Goal: Task Accomplishment & Management: Manage account settings

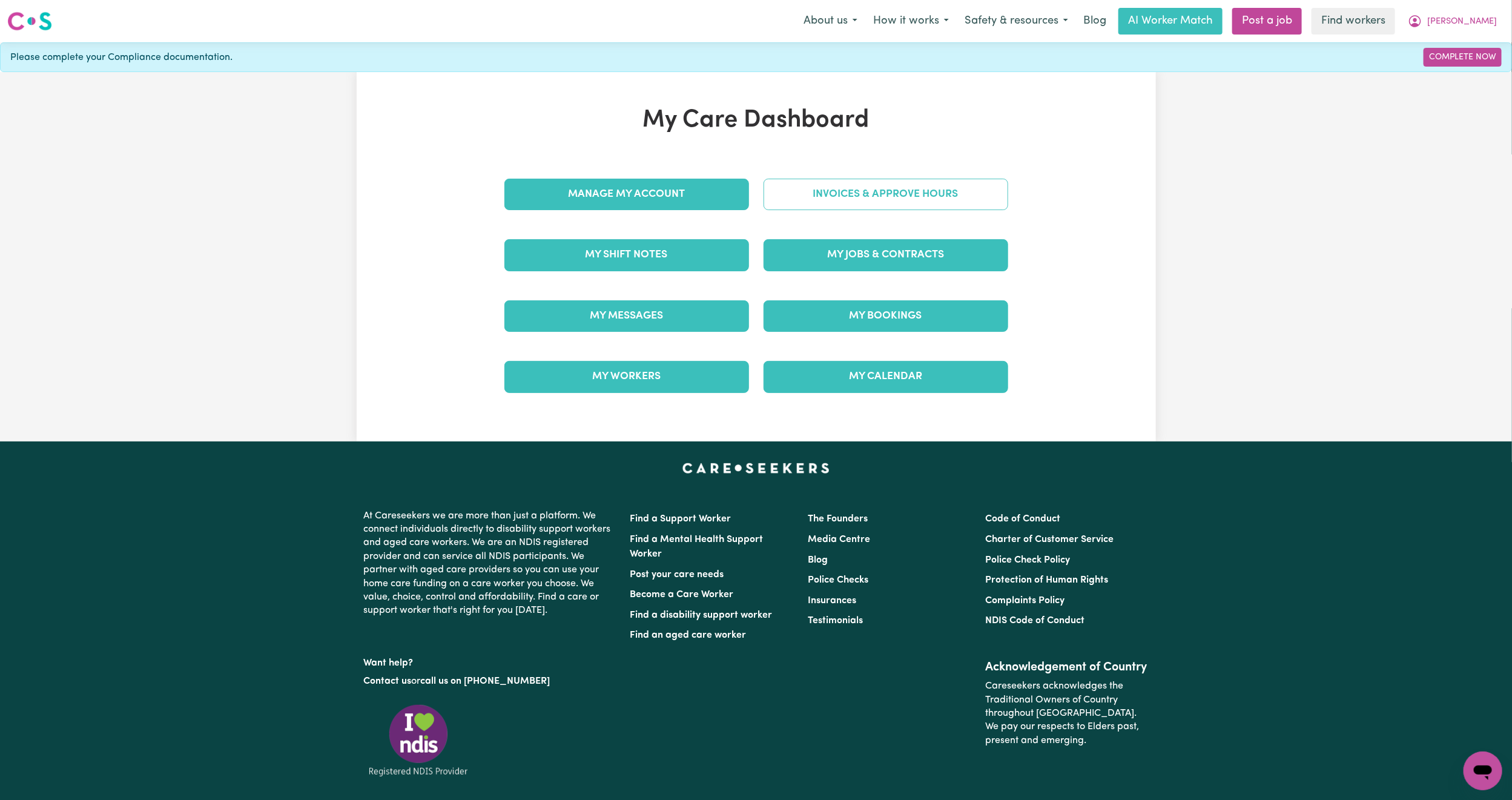
click at [929, 182] on link "Invoices & Approve Hours" at bounding box center [886, 194] width 244 height 32
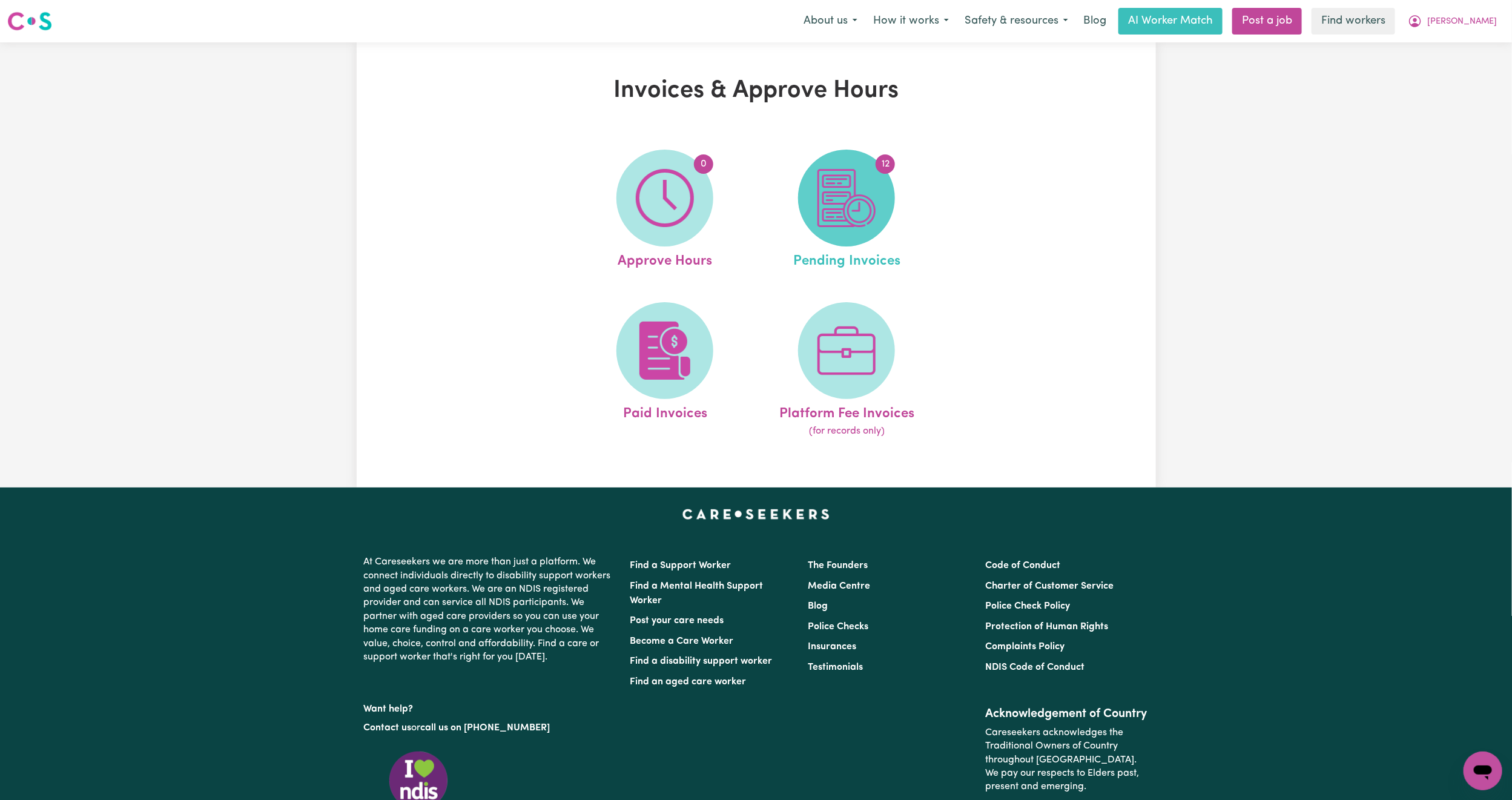
click at [882, 210] on span "12" at bounding box center [846, 198] width 97 height 97
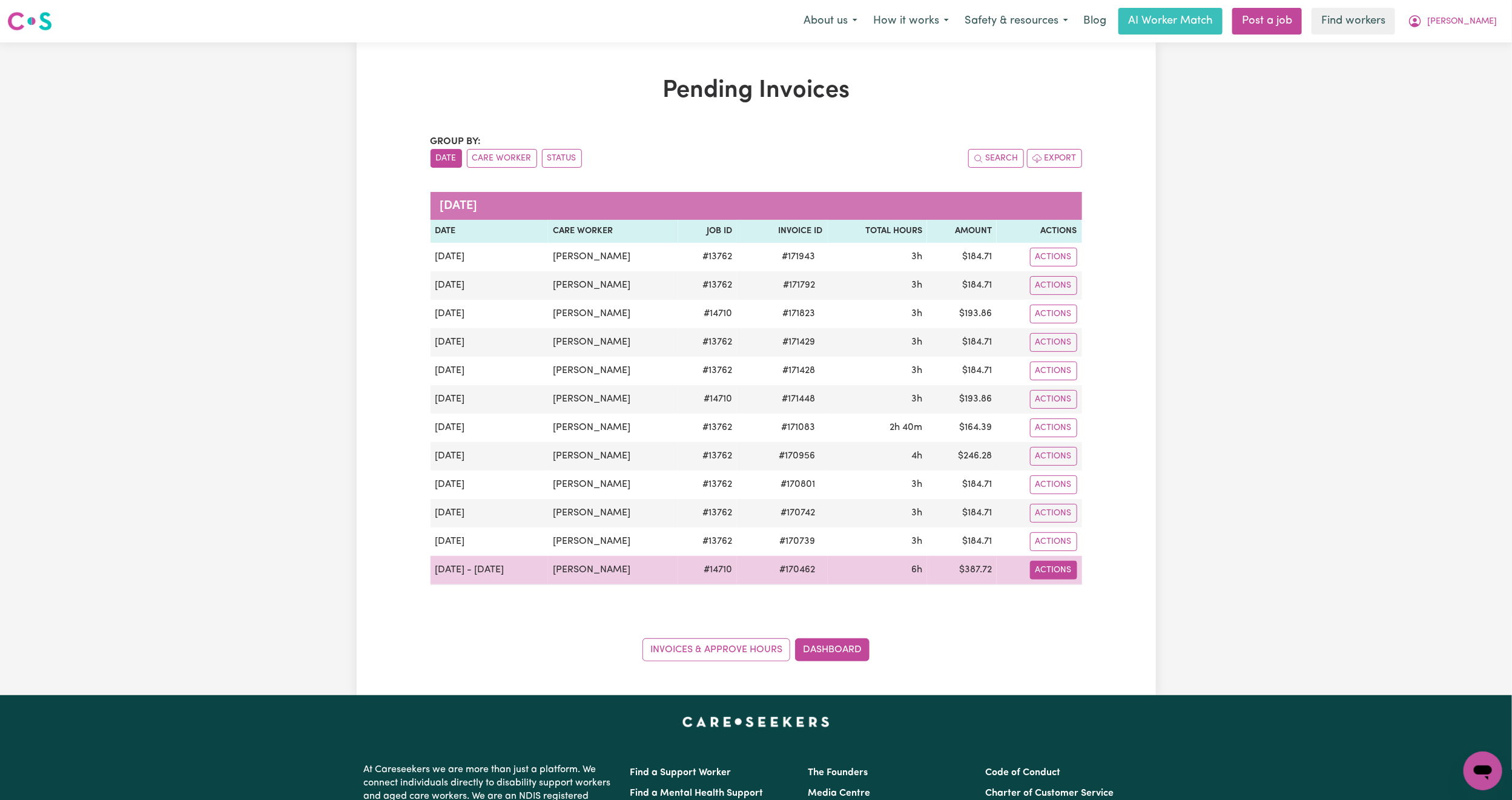
click at [1059, 579] on button "Actions" at bounding box center [1053, 570] width 47 height 19
click at [1073, 606] on link "Download Invoice" at bounding box center [1085, 599] width 111 height 25
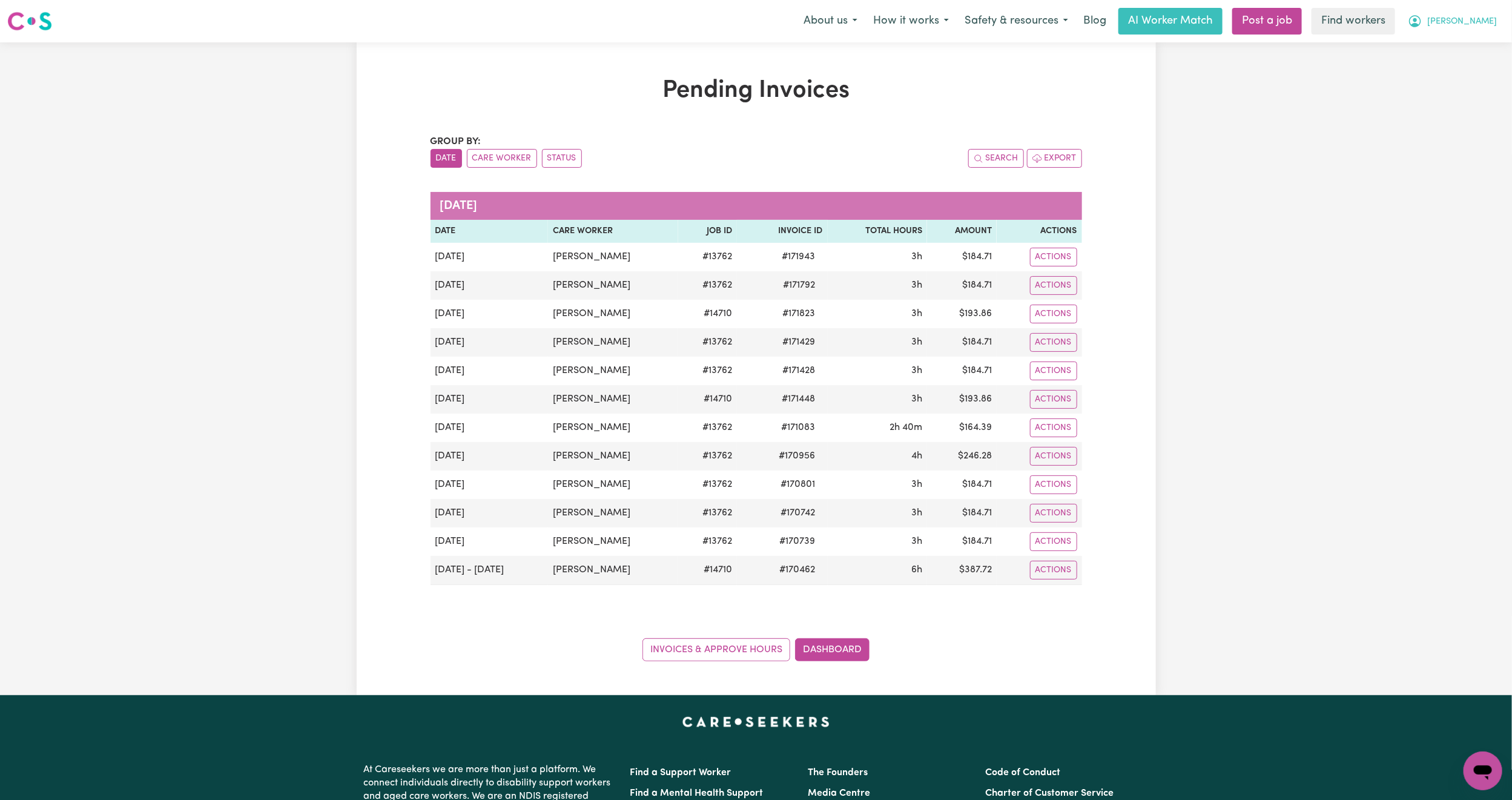
click at [1481, 17] on button "Noah" at bounding box center [1453, 21] width 104 height 25
click at [1455, 65] on link "Logout" at bounding box center [1457, 70] width 95 height 23
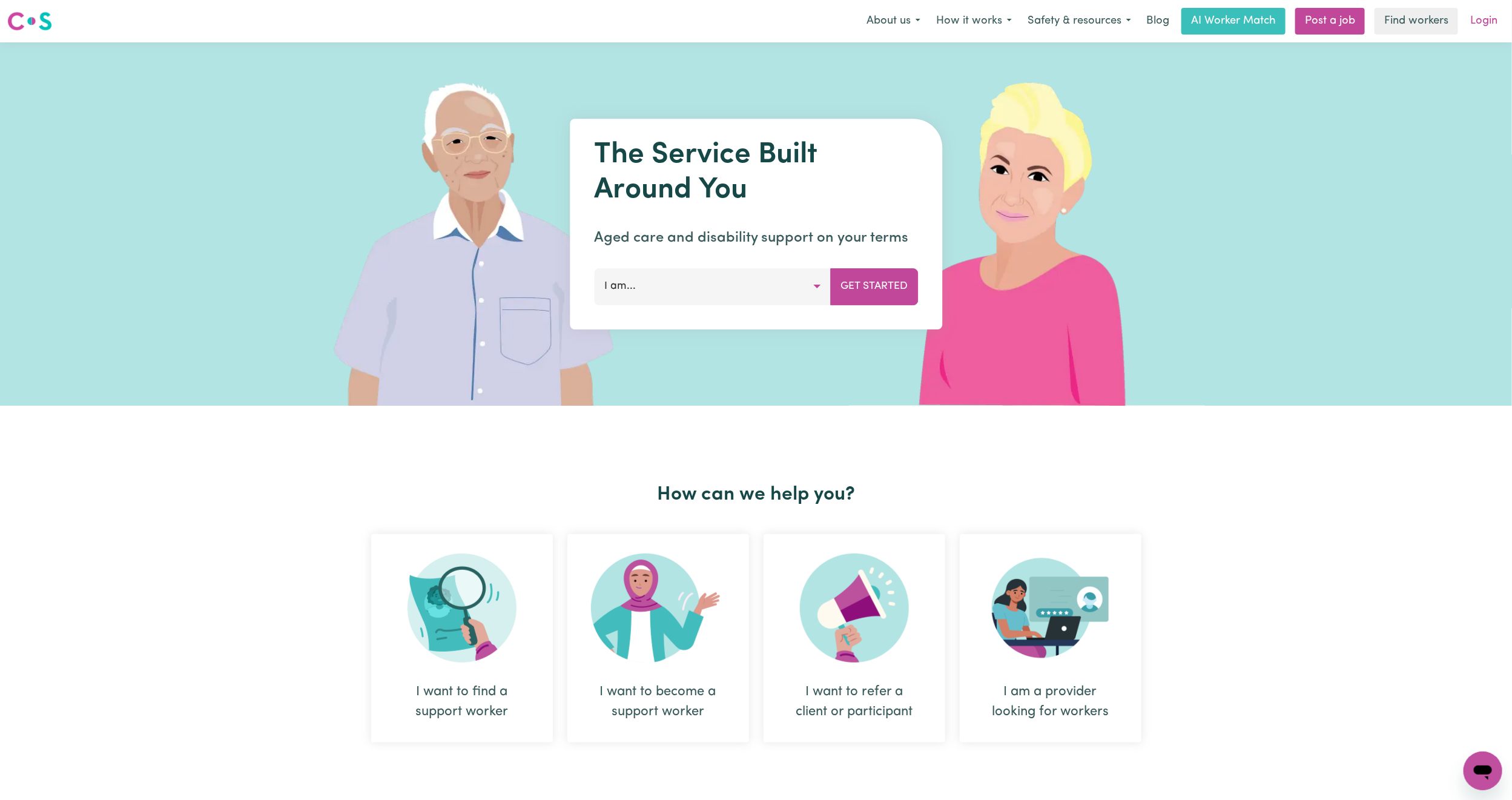
click at [1481, 28] on link "Login" at bounding box center [1484, 21] width 42 height 26
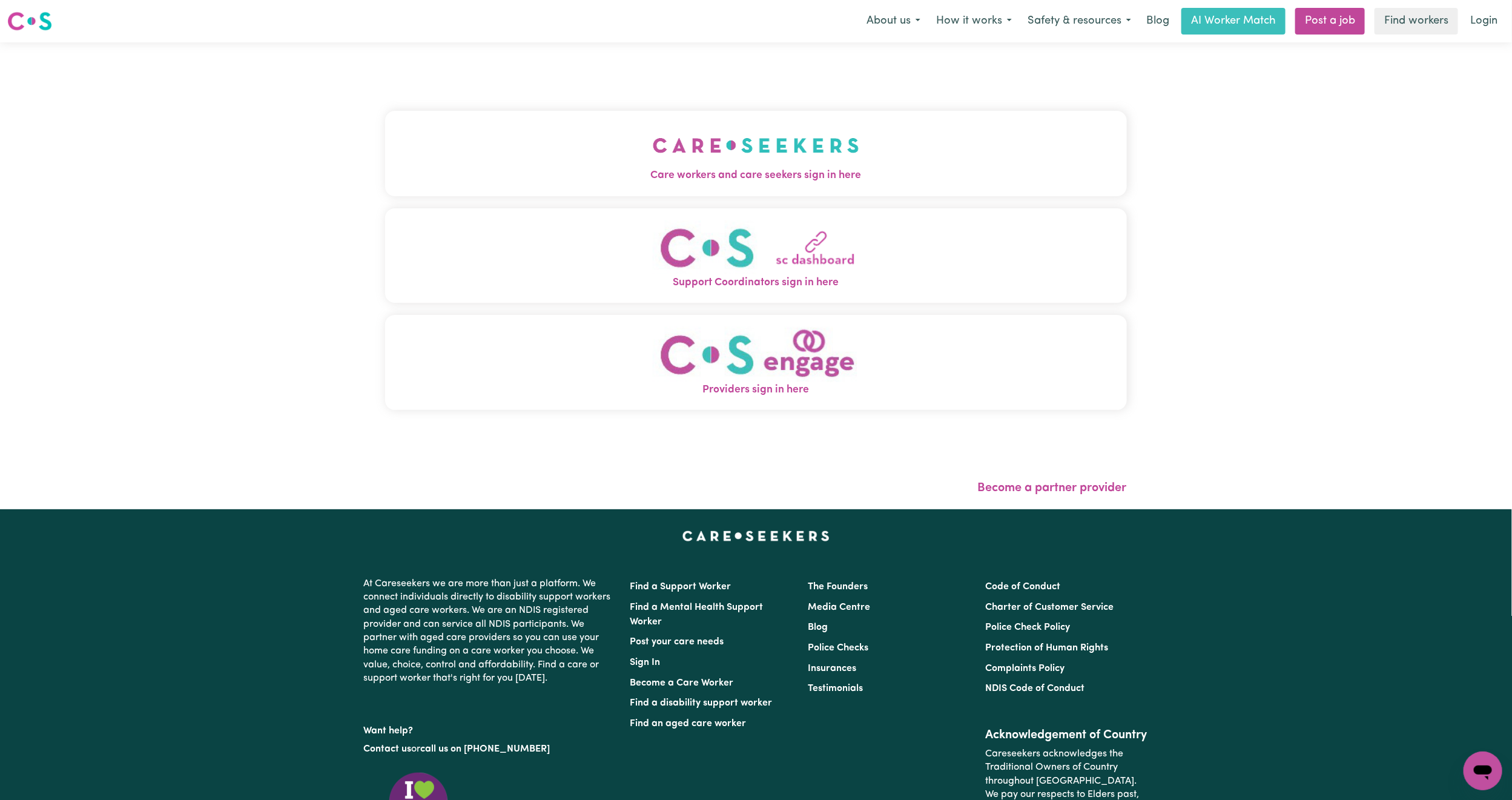
click at [635, 199] on div "Care workers and care seekers sign in here Support Coordinators sign in here Pr…" at bounding box center [756, 266] width 742 height 401
click at [642, 161] on button "Care workers and care seekers sign in here" at bounding box center [756, 153] width 742 height 85
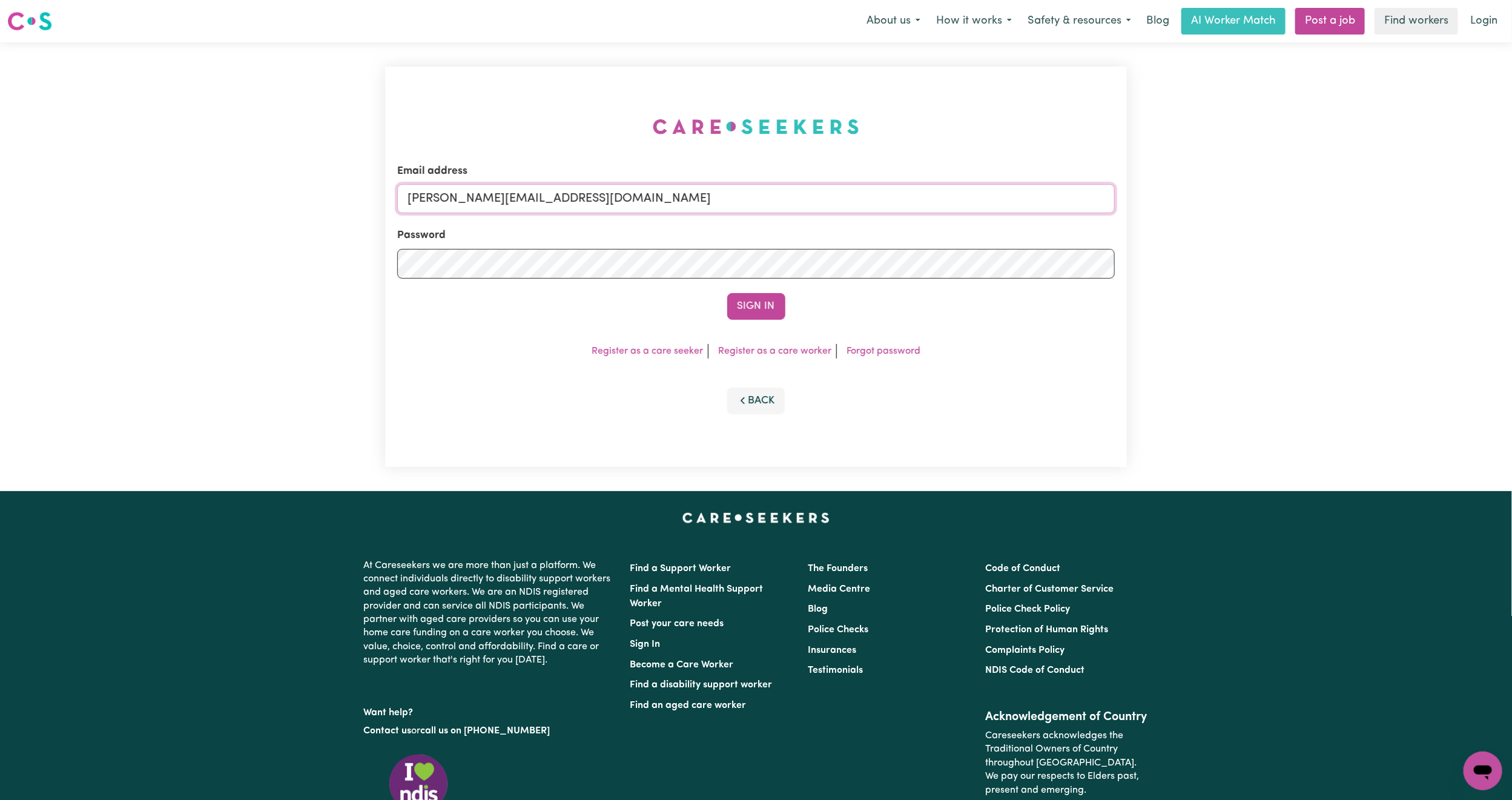
click at [520, 190] on input "[PERSON_NAME][EMAIL_ADDRESS][DOMAIN_NAME]" at bounding box center [756, 198] width 718 height 29
click at [463, 188] on input "[EMAIL_ADDRESS][PERSON_NAME][DOMAIN_NAME]" at bounding box center [756, 198] width 718 height 29
drag, startPoint x: 470, startPoint y: 193, endPoint x: 808, endPoint y: 235, distance: 340.6
click at [808, 235] on form "Email address [EMAIL_ADDRESS][PERSON_NAME][DOMAIN_NAME] Password Sign In" at bounding box center [756, 241] width 718 height 156
type input "superuser~ballac905@gmail.com"
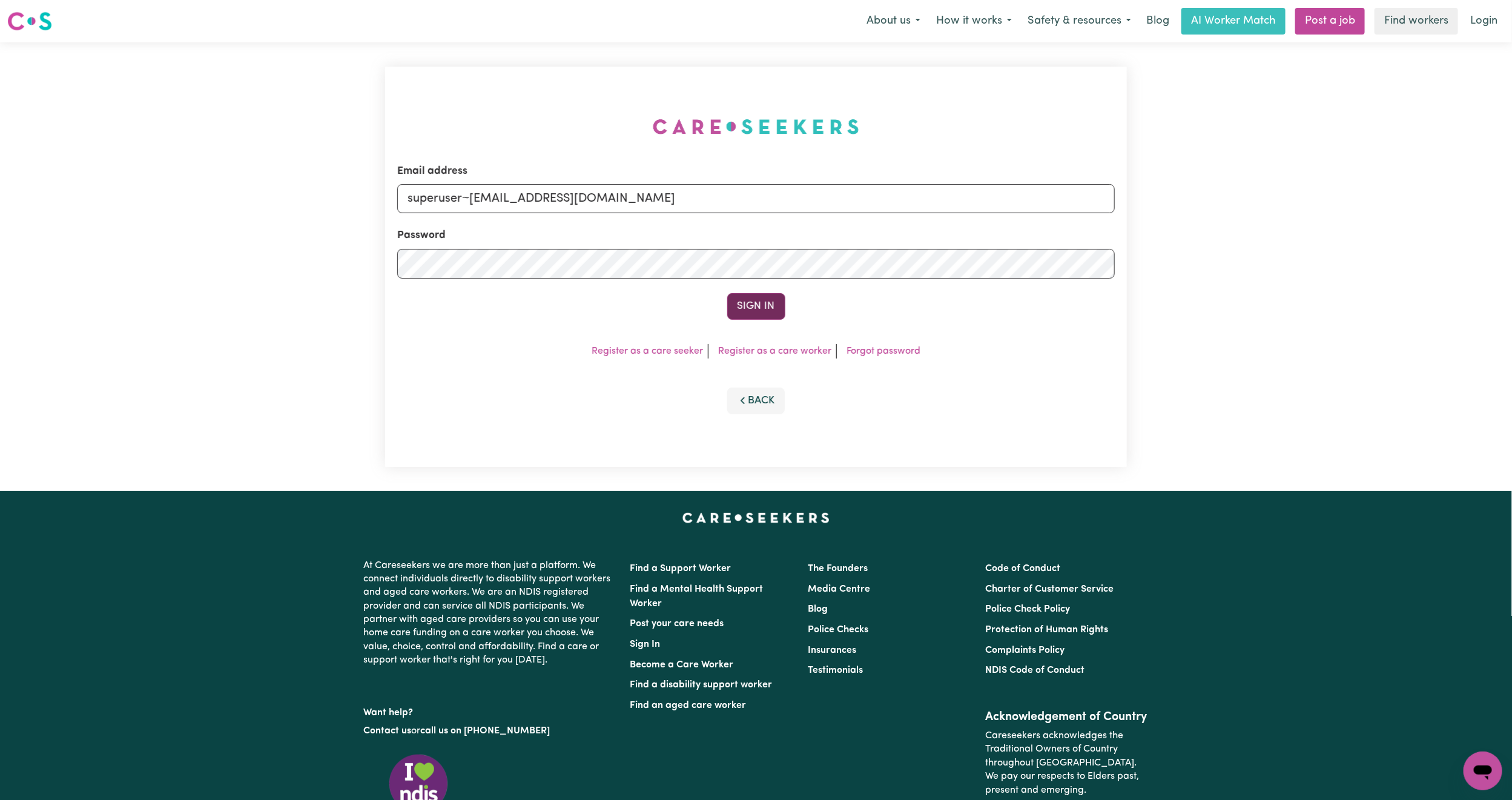
click at [758, 315] on button "Sign In" at bounding box center [757, 306] width 58 height 26
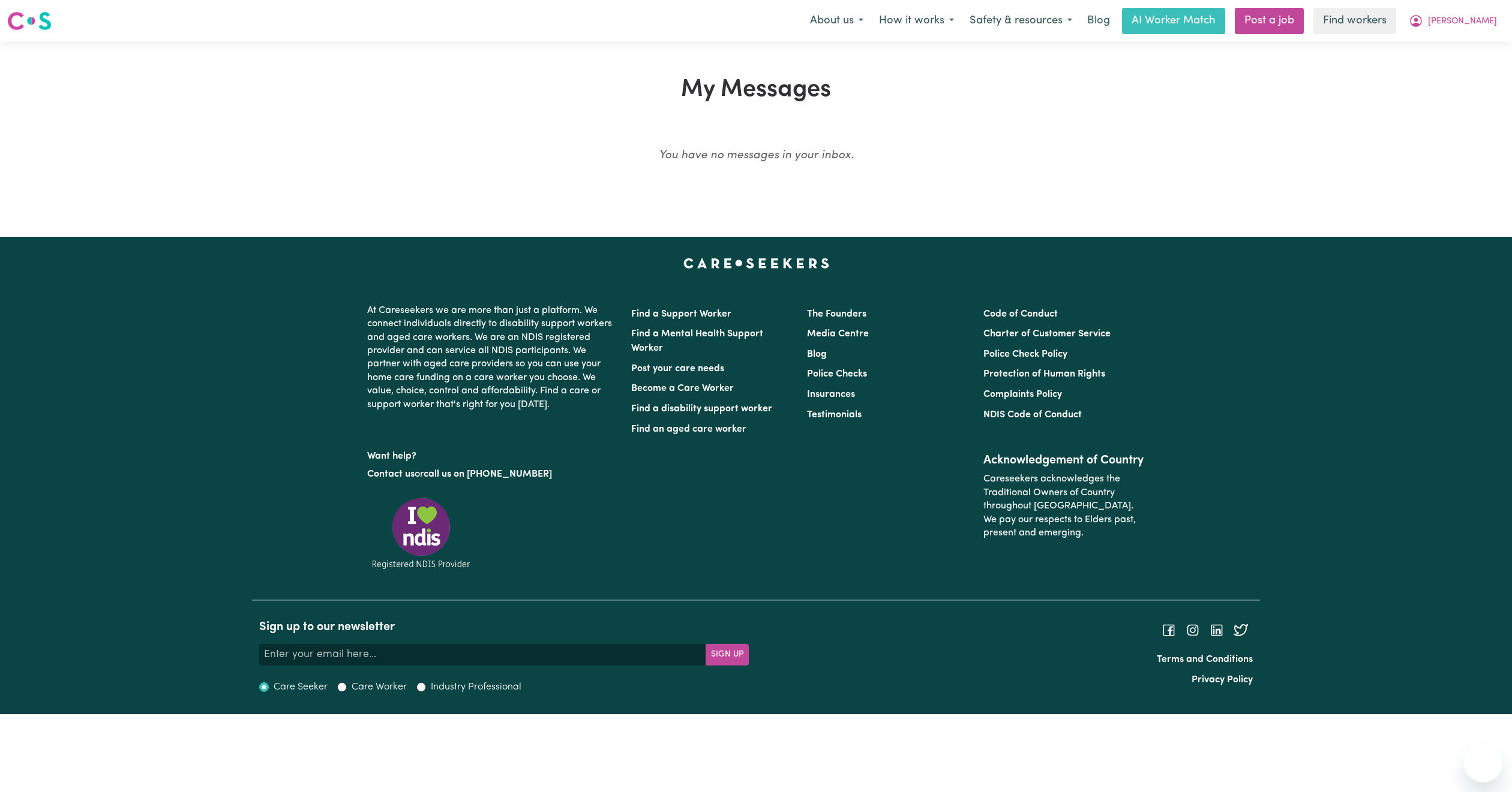
click at [1471, 29] on button "[PERSON_NAME]" at bounding box center [1453, 20] width 104 height 25
click at [1466, 82] on div "My Messages You have no messages in your inbox." at bounding box center [756, 139] width 1512 height 128
click at [1462, 68] on div "My Messages You have no messages in your inbox." at bounding box center [756, 139] width 1512 height 195
click at [1472, 19] on span "[PERSON_NAME]" at bounding box center [1462, 21] width 69 height 13
click at [1462, 70] on link "Logout" at bounding box center [1456, 69] width 95 height 23
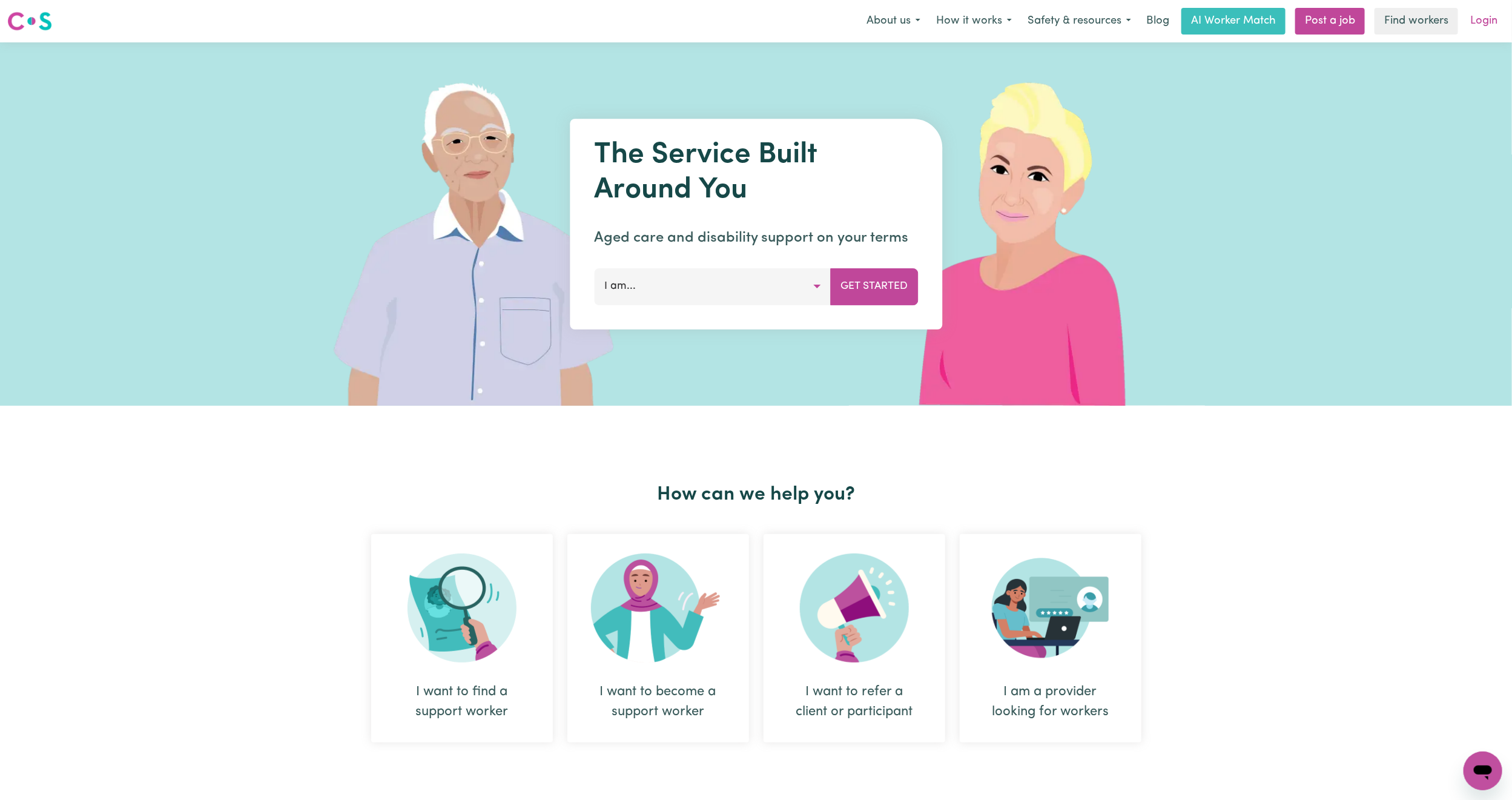
click at [1489, 19] on link "Login" at bounding box center [1484, 21] width 42 height 26
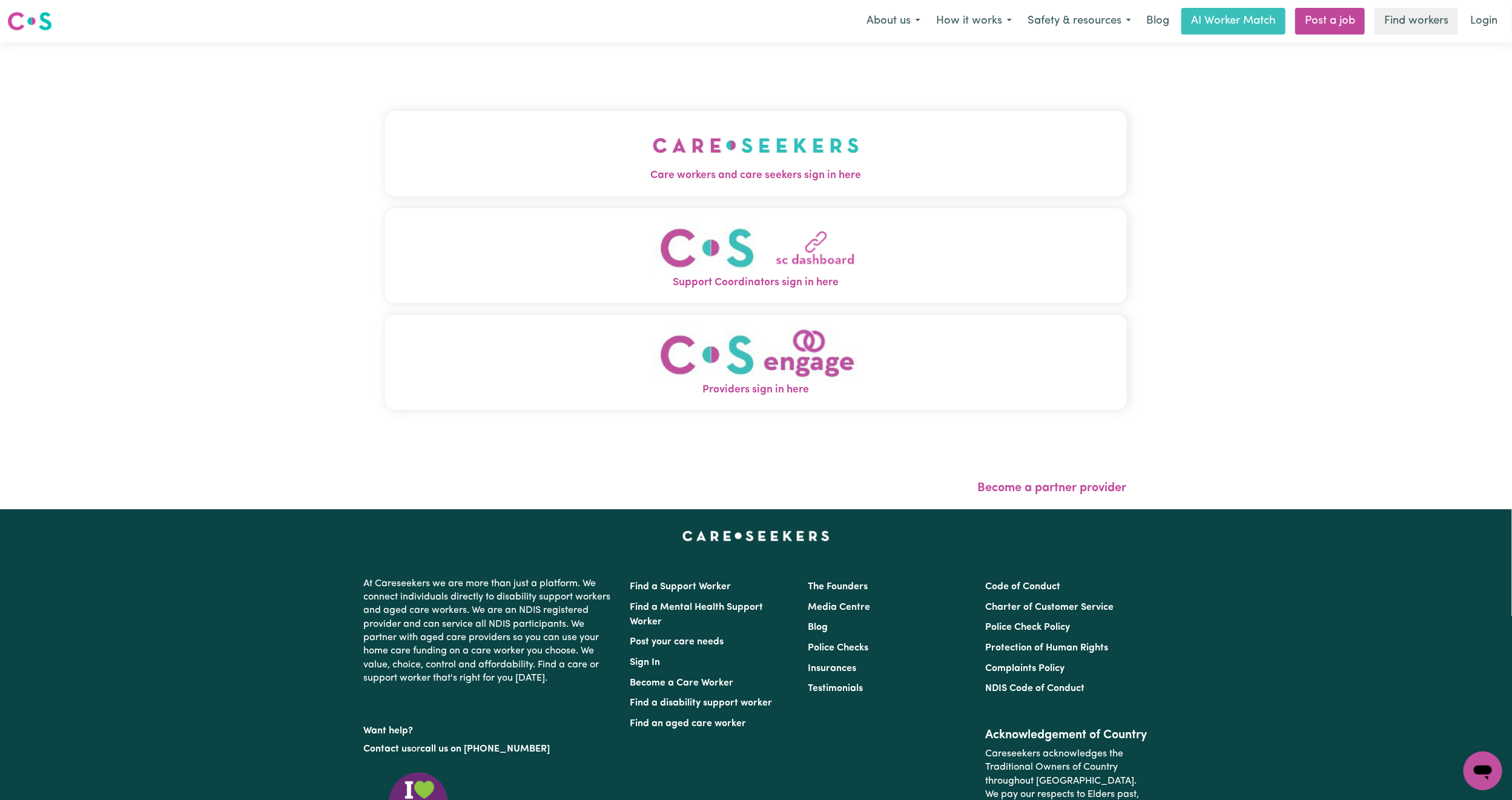
drag, startPoint x: 624, startPoint y: 120, endPoint x: 593, endPoint y: 185, distance: 72.0
click at [614, 139] on div "Care workers and care seekers sign in here Support Coordinators sign in here Pr…" at bounding box center [756, 266] width 742 height 401
click at [607, 170] on span "Care workers and care seekers sign in here" at bounding box center [756, 175] width 742 height 15
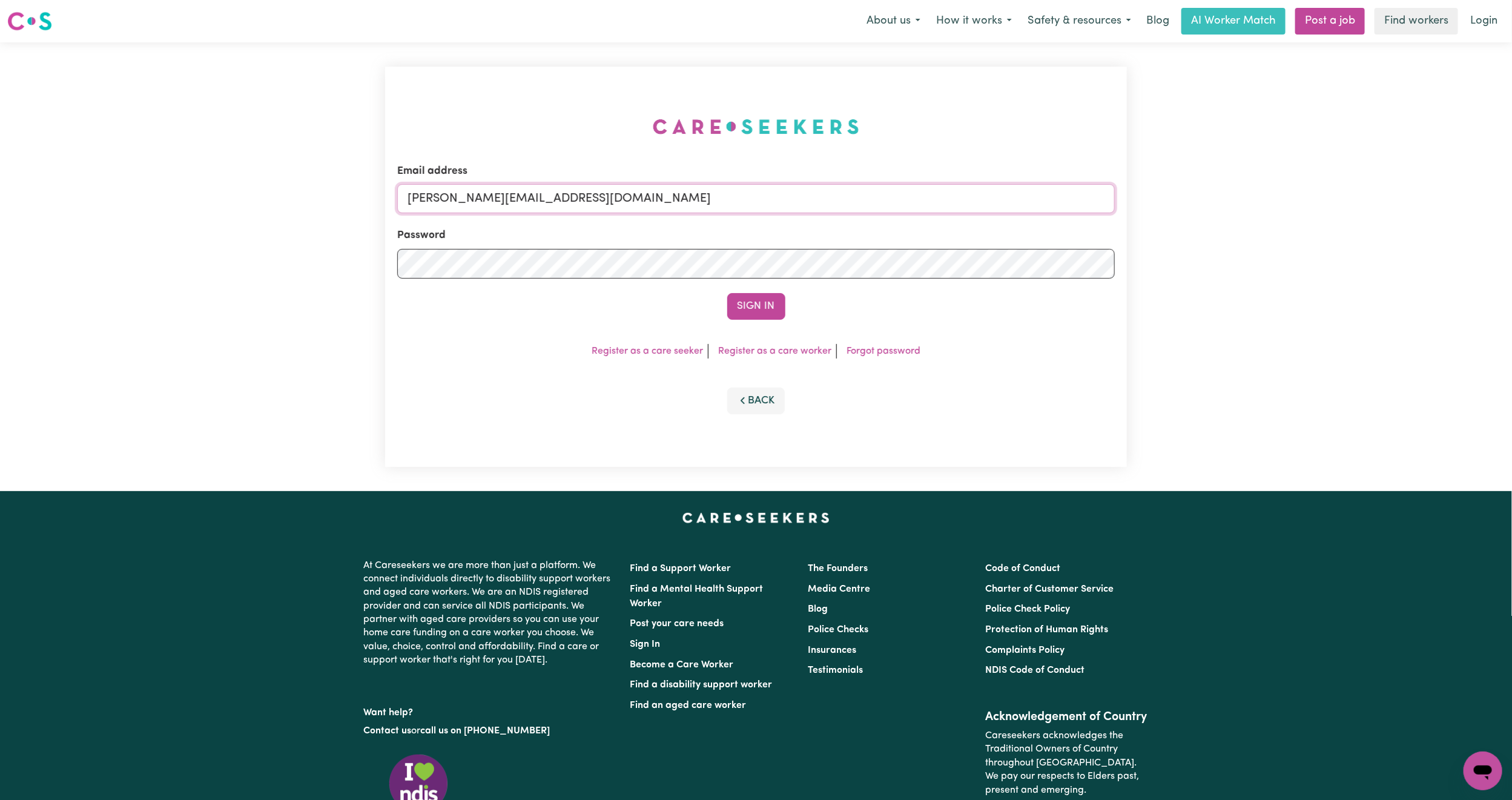
drag, startPoint x: 495, startPoint y: 192, endPoint x: 503, endPoint y: 198, distance: 10.0
click at [495, 192] on input "[PERSON_NAME][EMAIL_ADDRESS][DOMAIN_NAME]" at bounding box center [756, 198] width 718 height 29
drag, startPoint x: 468, startPoint y: 196, endPoint x: 748, endPoint y: 235, distance: 282.7
click at [748, 235] on form "Email address [EMAIL_ADDRESS][PERSON_NAME][DOMAIN_NAME] Password Sign In" at bounding box center [756, 241] width 718 height 156
type input "superuser~[EMAIL_ADDRESS][DOMAIN_NAME]"
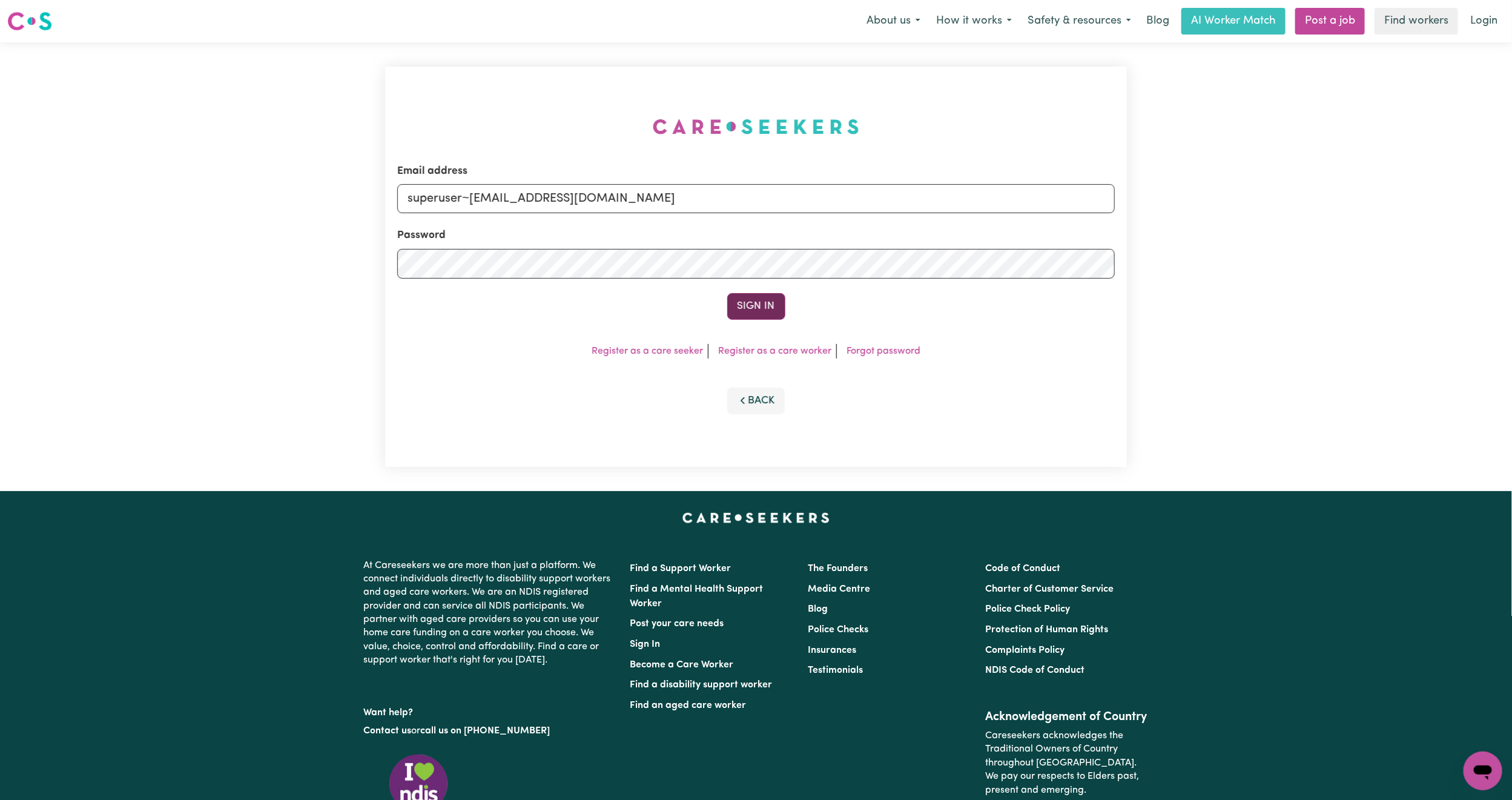
click at [774, 304] on button "Sign In" at bounding box center [757, 306] width 58 height 26
